Goal: Find specific page/section: Find specific page/section

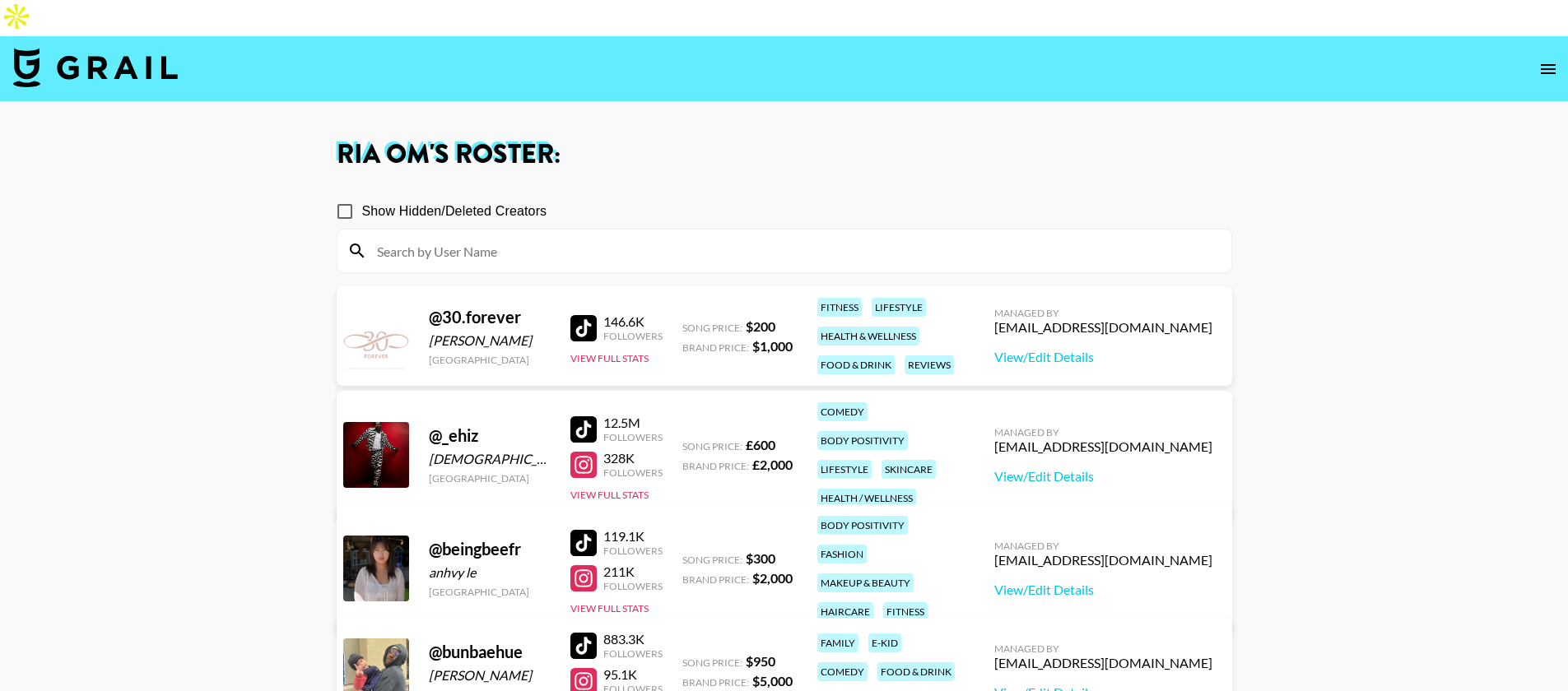
click at [136, 48] on img at bounding box center [96, 68] width 165 height 39
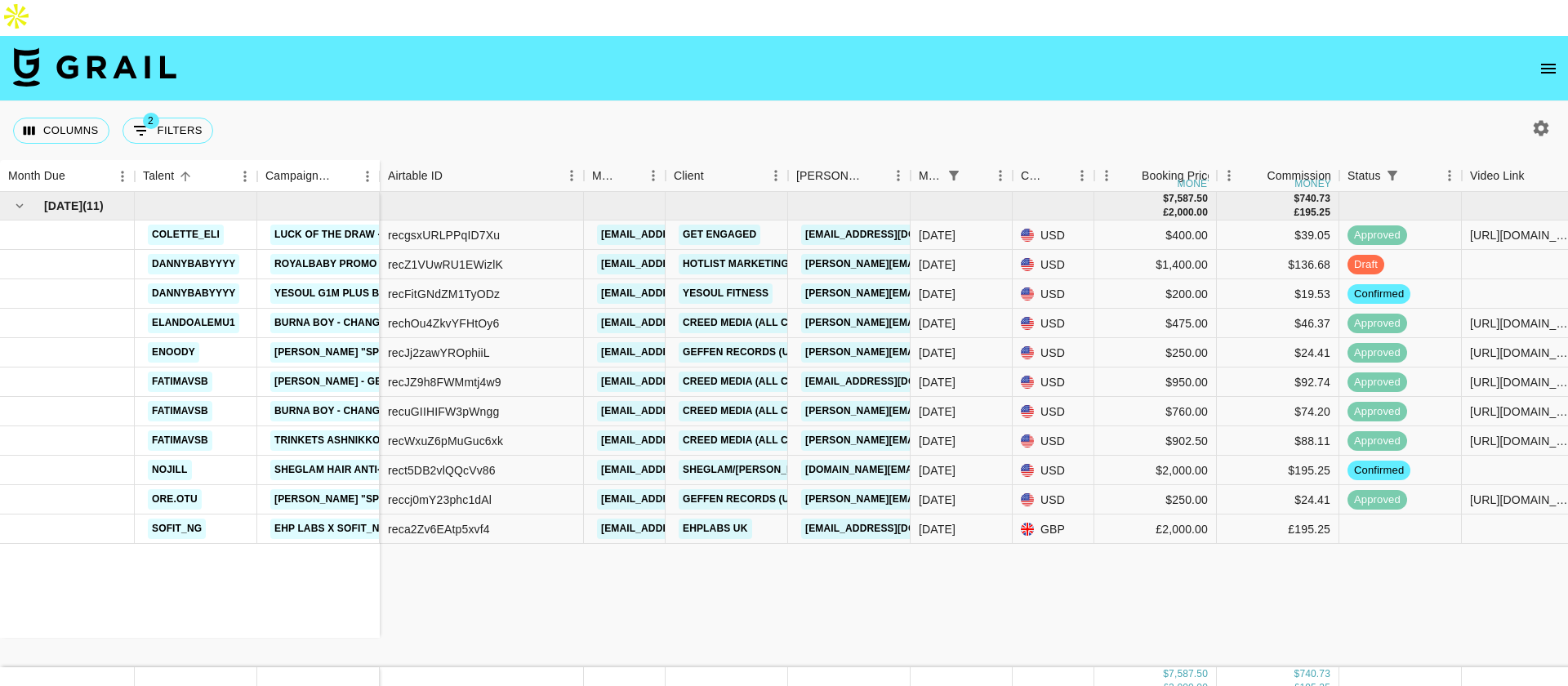
click at [108, 101] on div "Columns 2 Filters + Booking" at bounding box center [116, 130] width 207 height 59
click at [161, 117] on button "2 Filters" at bounding box center [168, 130] width 90 height 26
select select "status"
select select "isNotAnyOf"
select select "monthDue2"
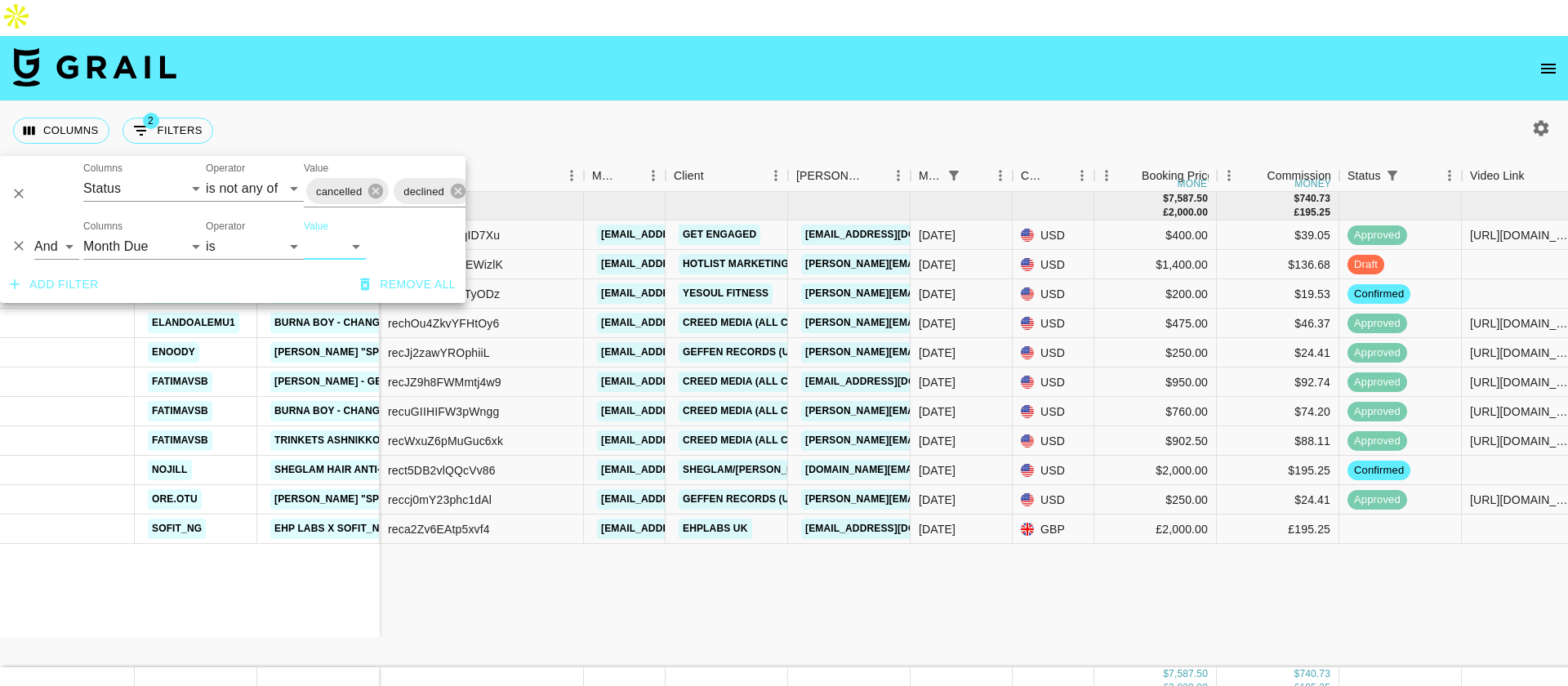
click at [352, 257] on select "[DATE] Aug '[DATE] Jun '[DATE] Apr '[DATE] Feb '[DATE] Dec '[DATE] Oct '[DATE] …" at bounding box center [334, 247] width 62 height 26
select select "[DATE]"
click at [303, 234] on select "[DATE] Aug '[DATE] Jun '[DATE] Apr '[DATE] Feb '[DATE] Dec '[DATE] Oct '[DATE] …" at bounding box center [334, 247] width 62 height 26
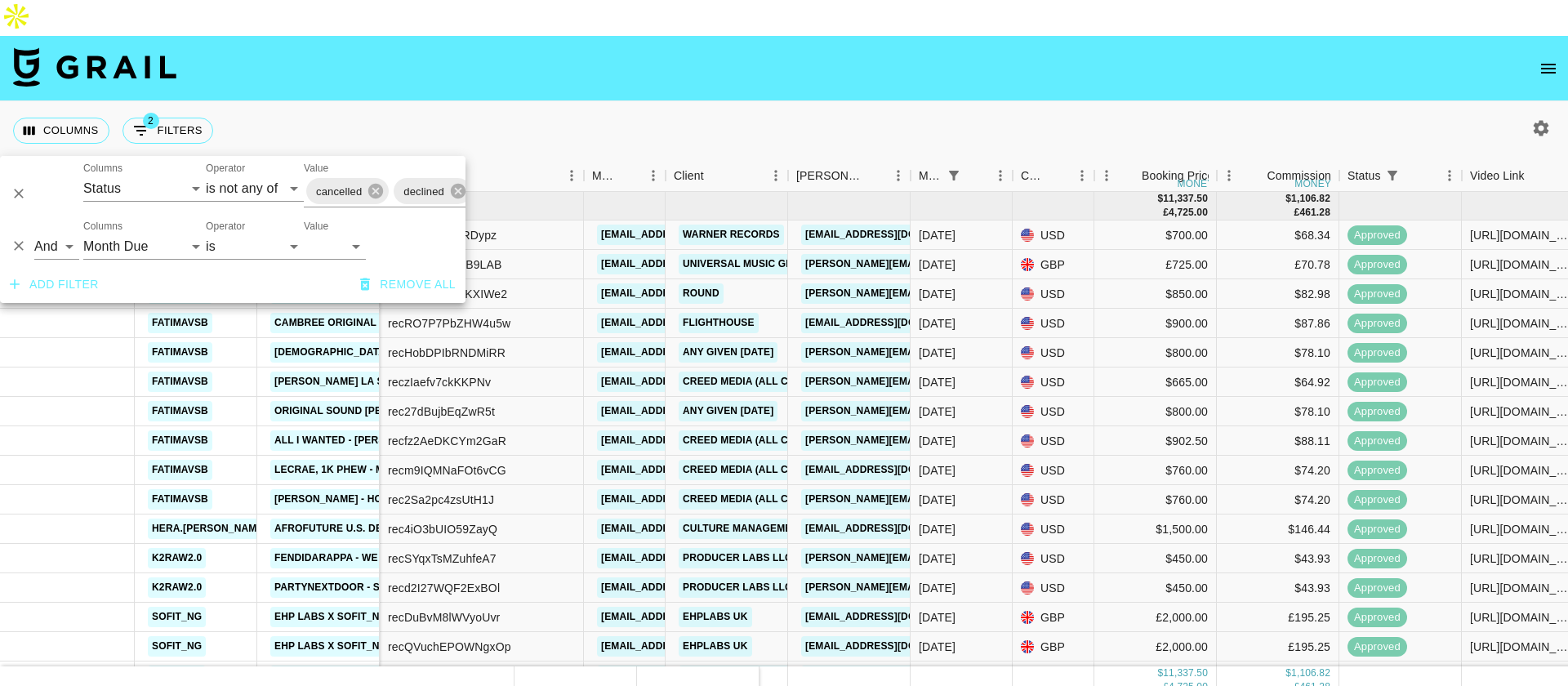
click at [615, 101] on div "Columns 2 Filters + Booking" at bounding box center [784, 130] width 1568 height 59
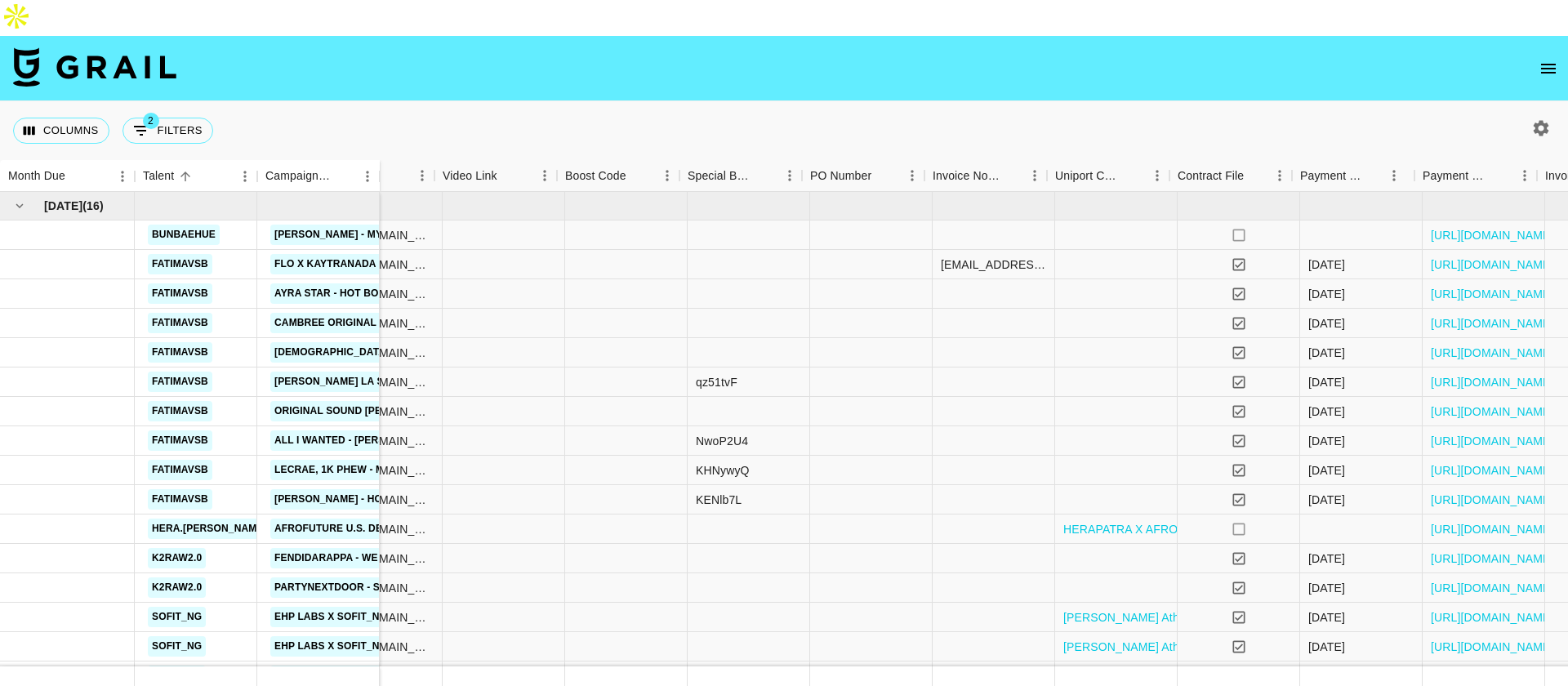
scroll to position [0, 1197]
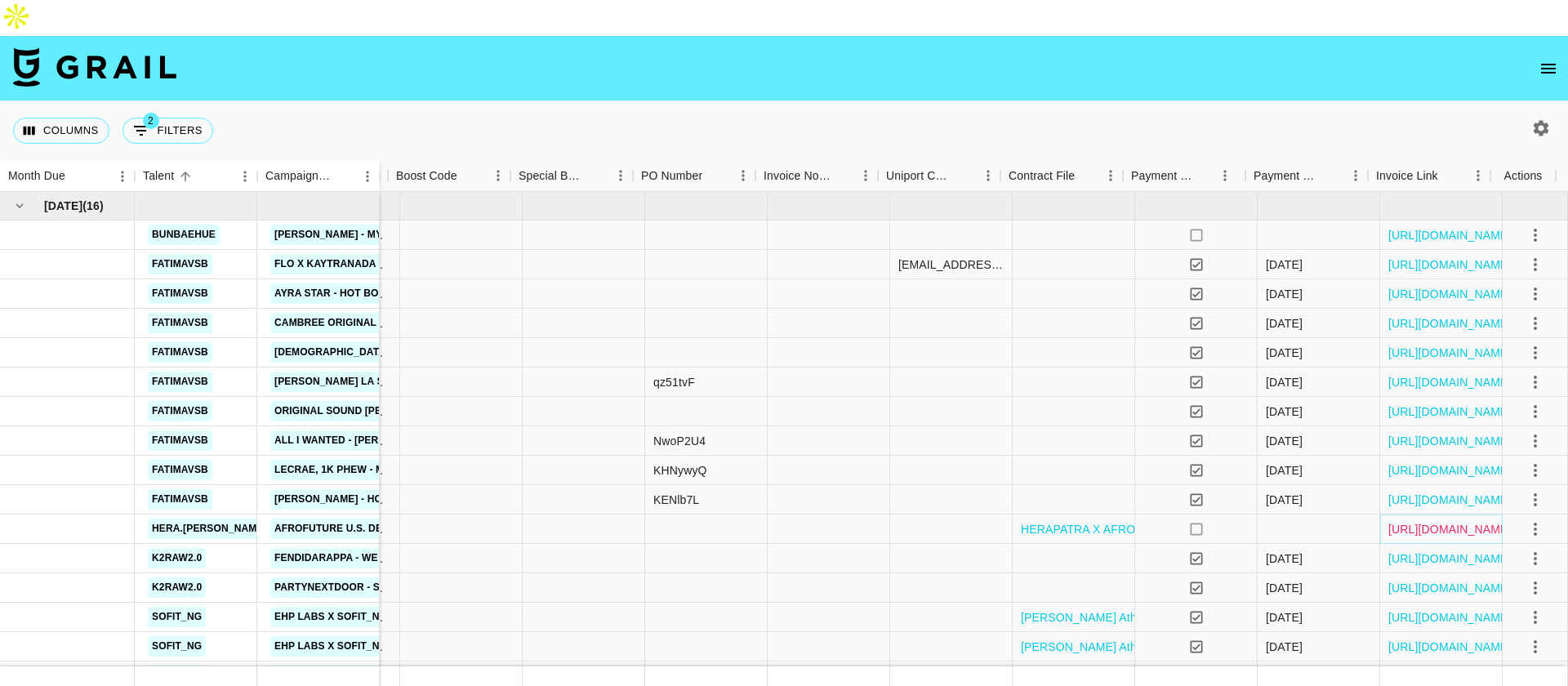
click at [1404, 521] on link "[URL][DOMAIN_NAME]" at bounding box center [1450, 530] width 124 height 17
